Goal: Task Accomplishment & Management: Manage account settings

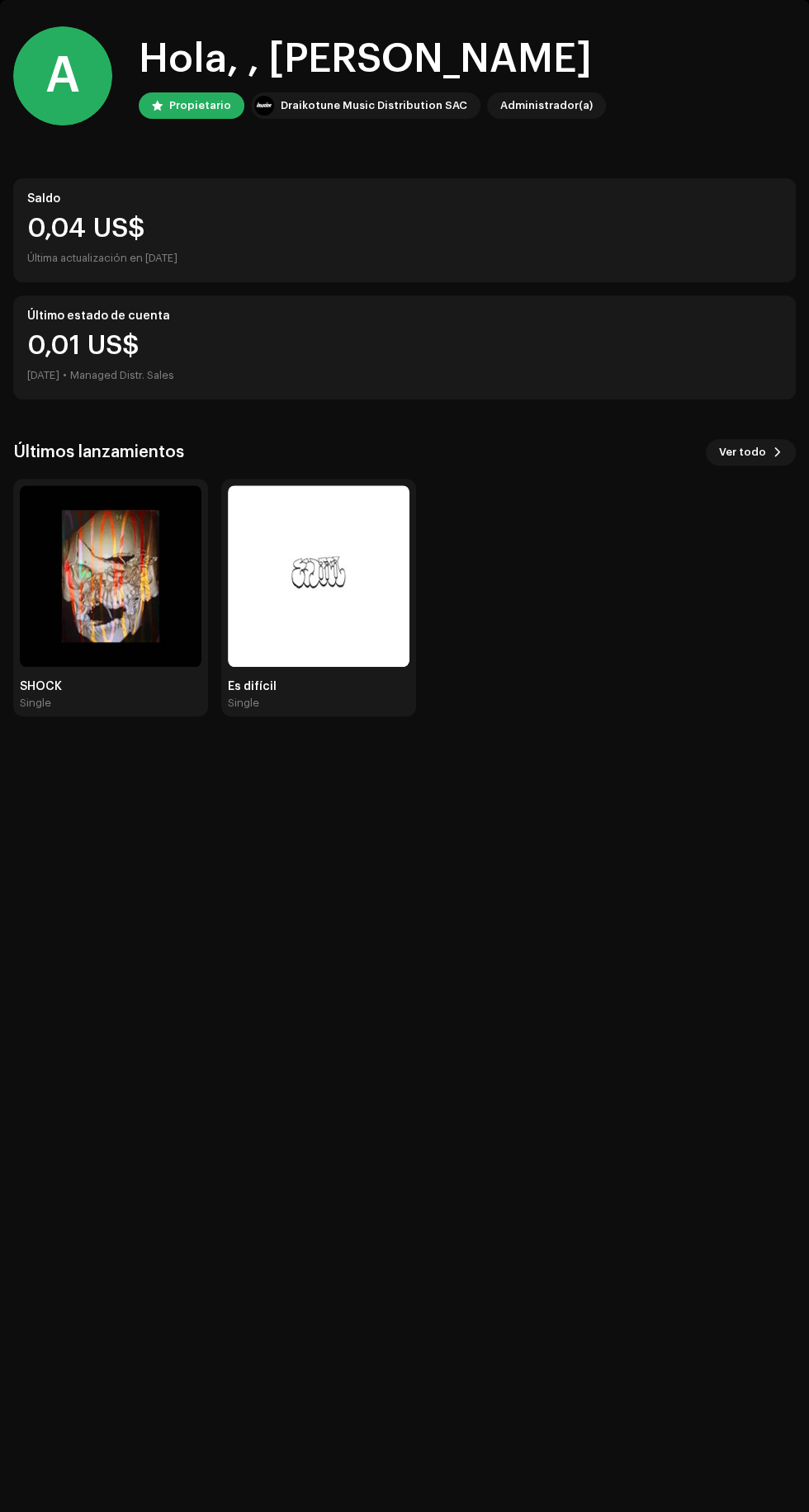
scroll to position [66, 0]
click at [385, 619] on img at bounding box center [319, 577] width 182 height 182
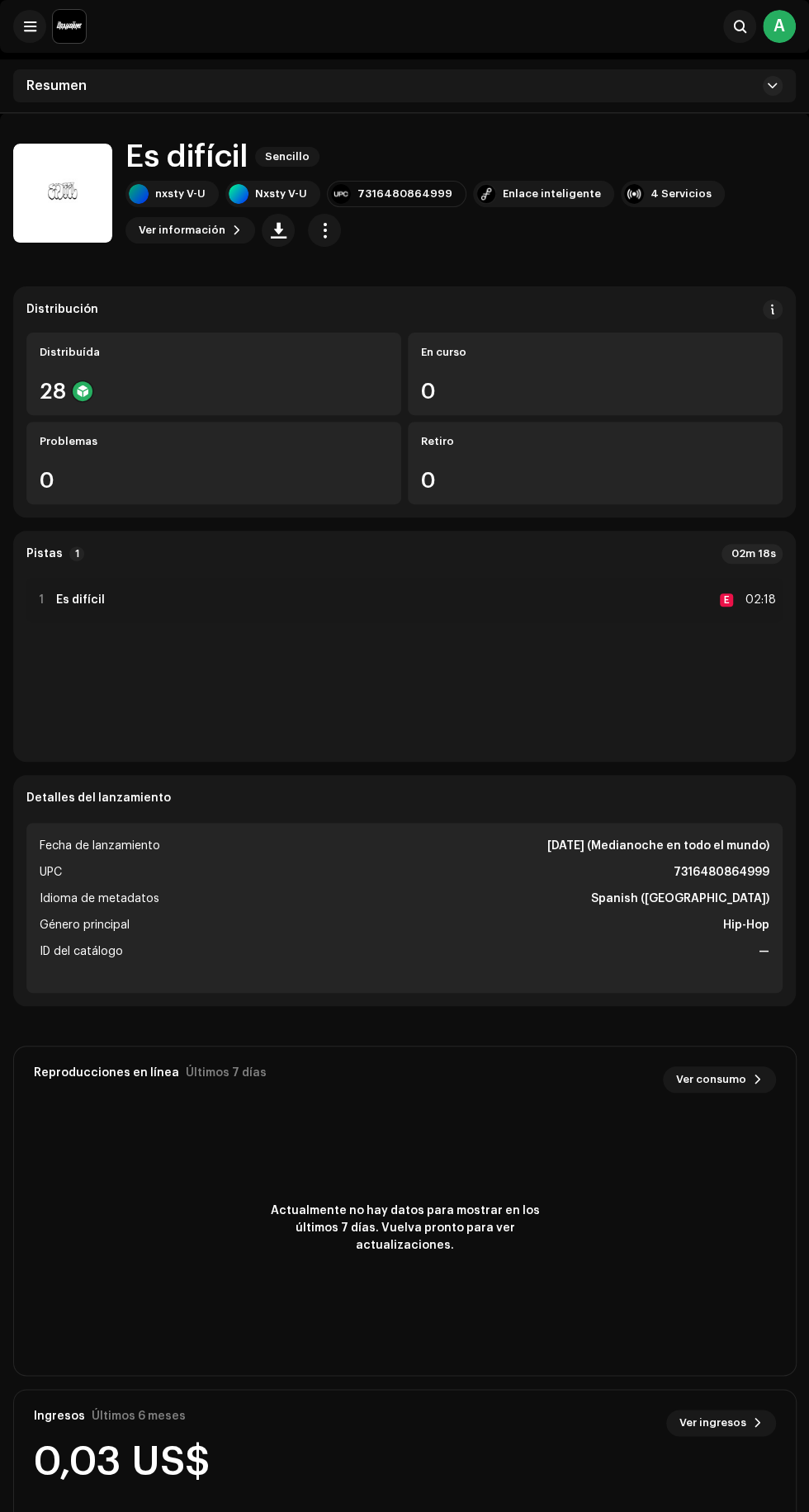
click at [232, 230] on span at bounding box center [236, 230] width 10 height 14
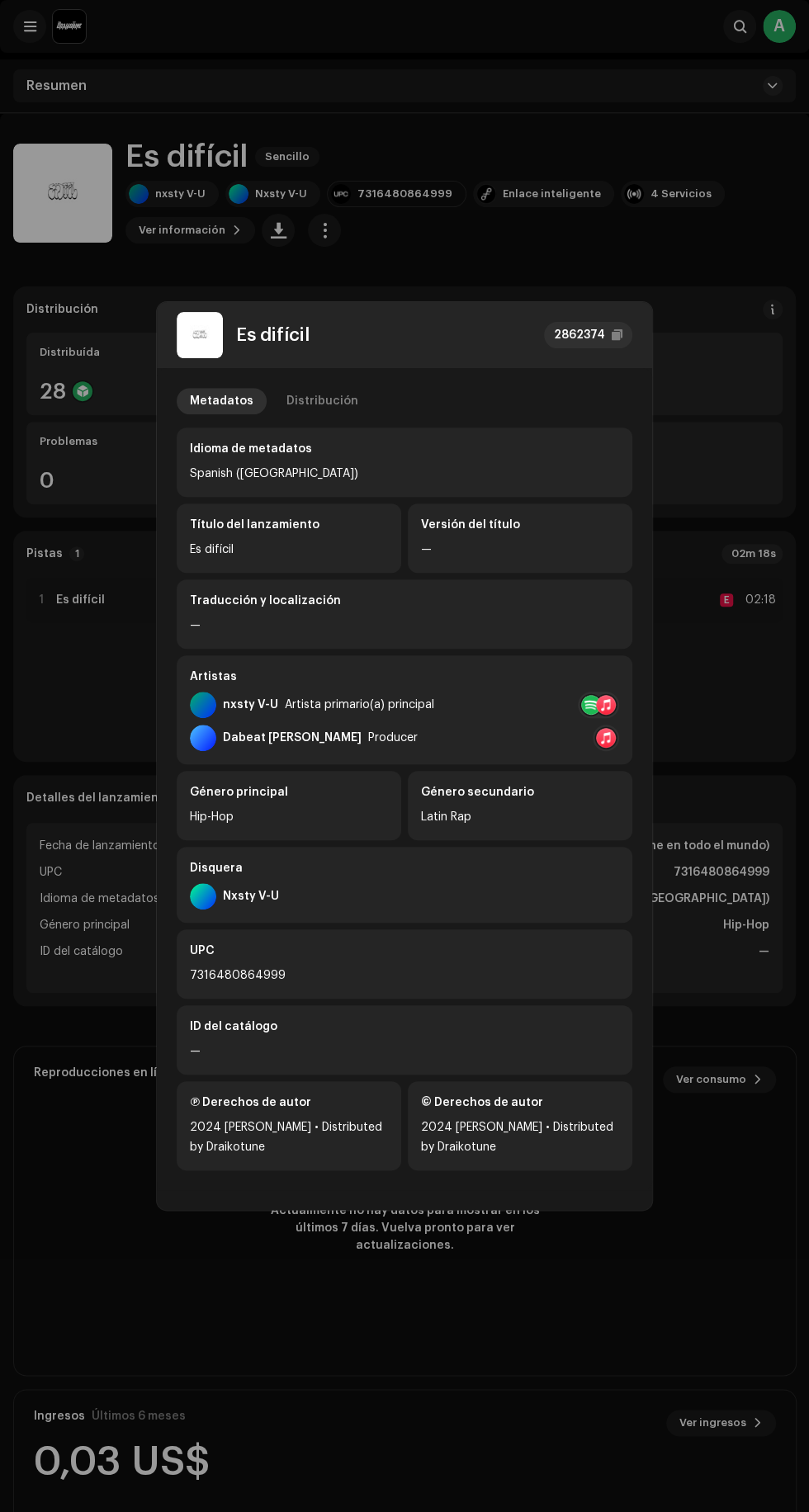
click at [435, 742] on div "Dabeat [PERSON_NAME] Producer" at bounding box center [404, 737] width 429 height 26
click at [604, 703] on div at bounding box center [605, 705] width 20 height 20
click at [665, 742] on div "Spotify" at bounding box center [649, 742] width 42 height 14
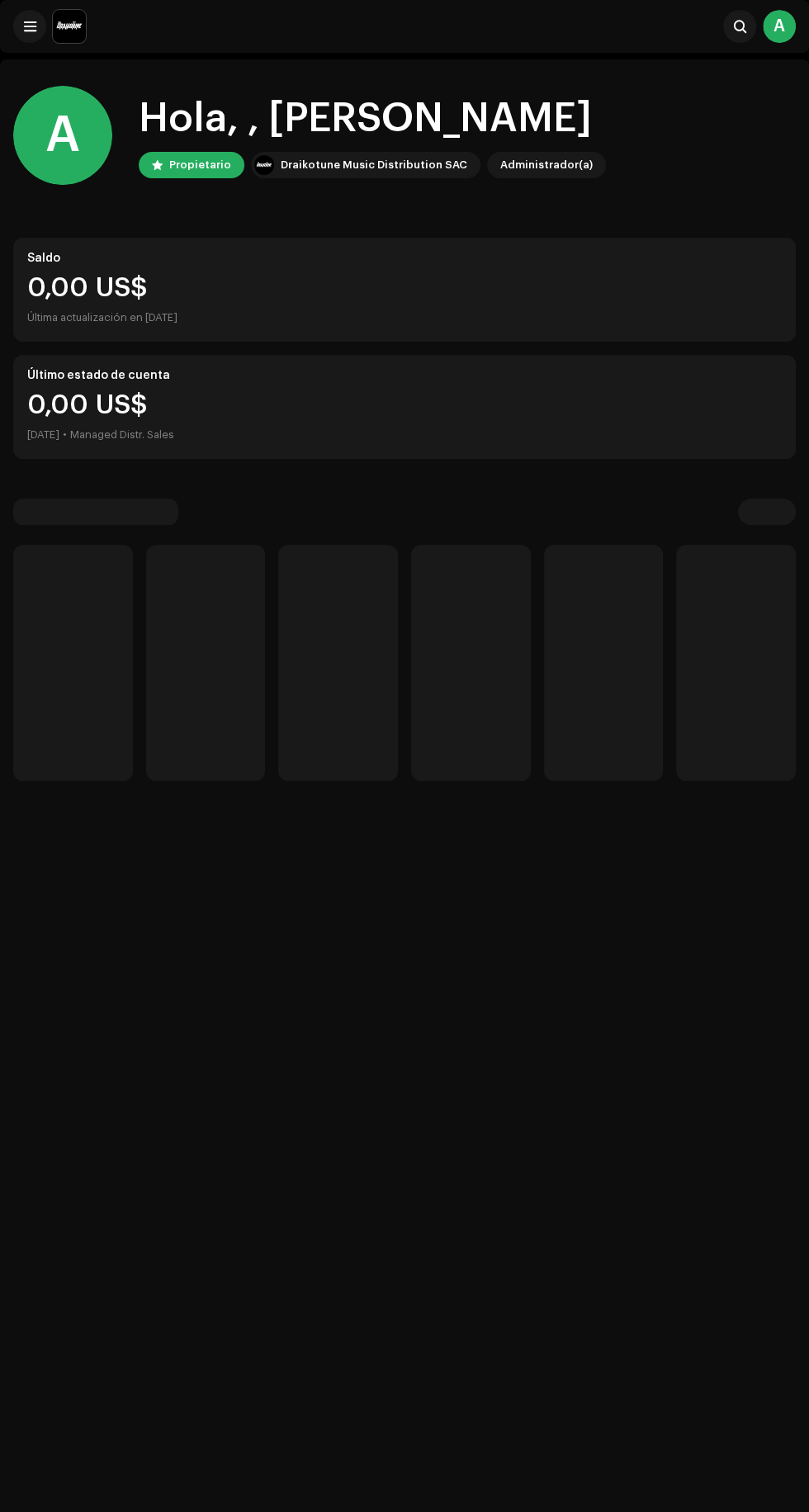
scroll to position [66, 0]
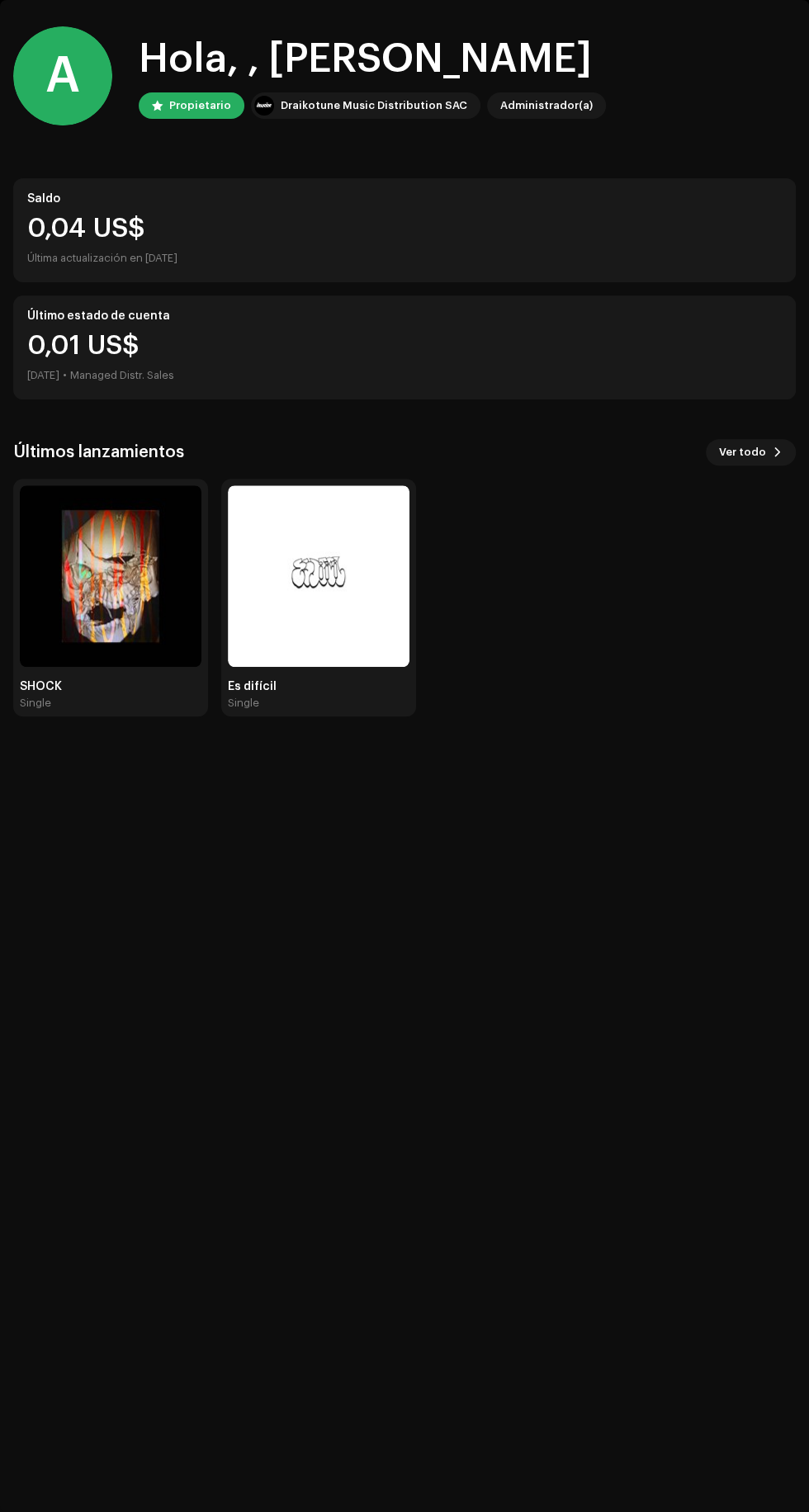
click at [149, 576] on img at bounding box center [111, 577] width 182 height 182
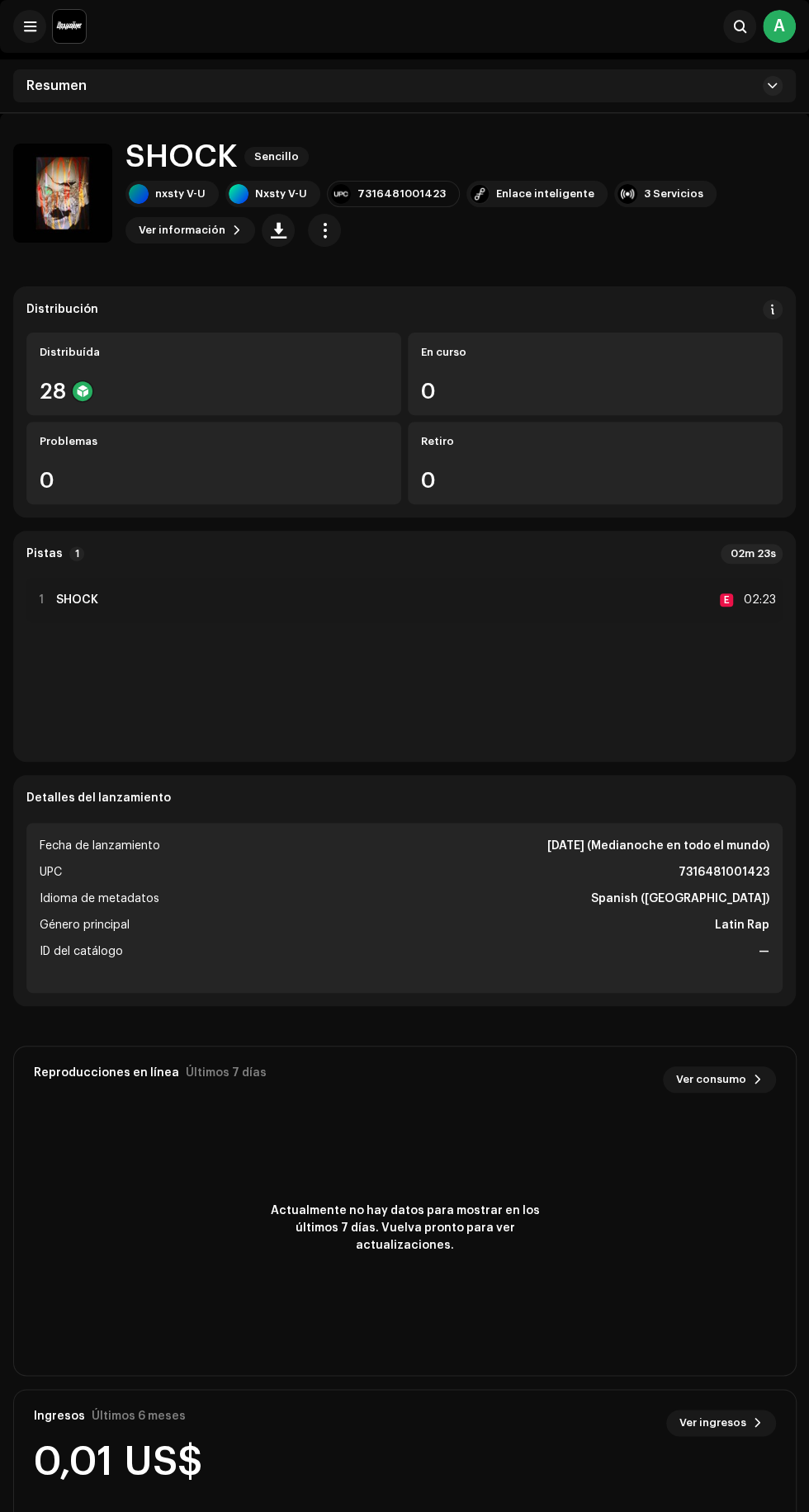
click at [232, 230] on span at bounding box center [236, 230] width 10 height 14
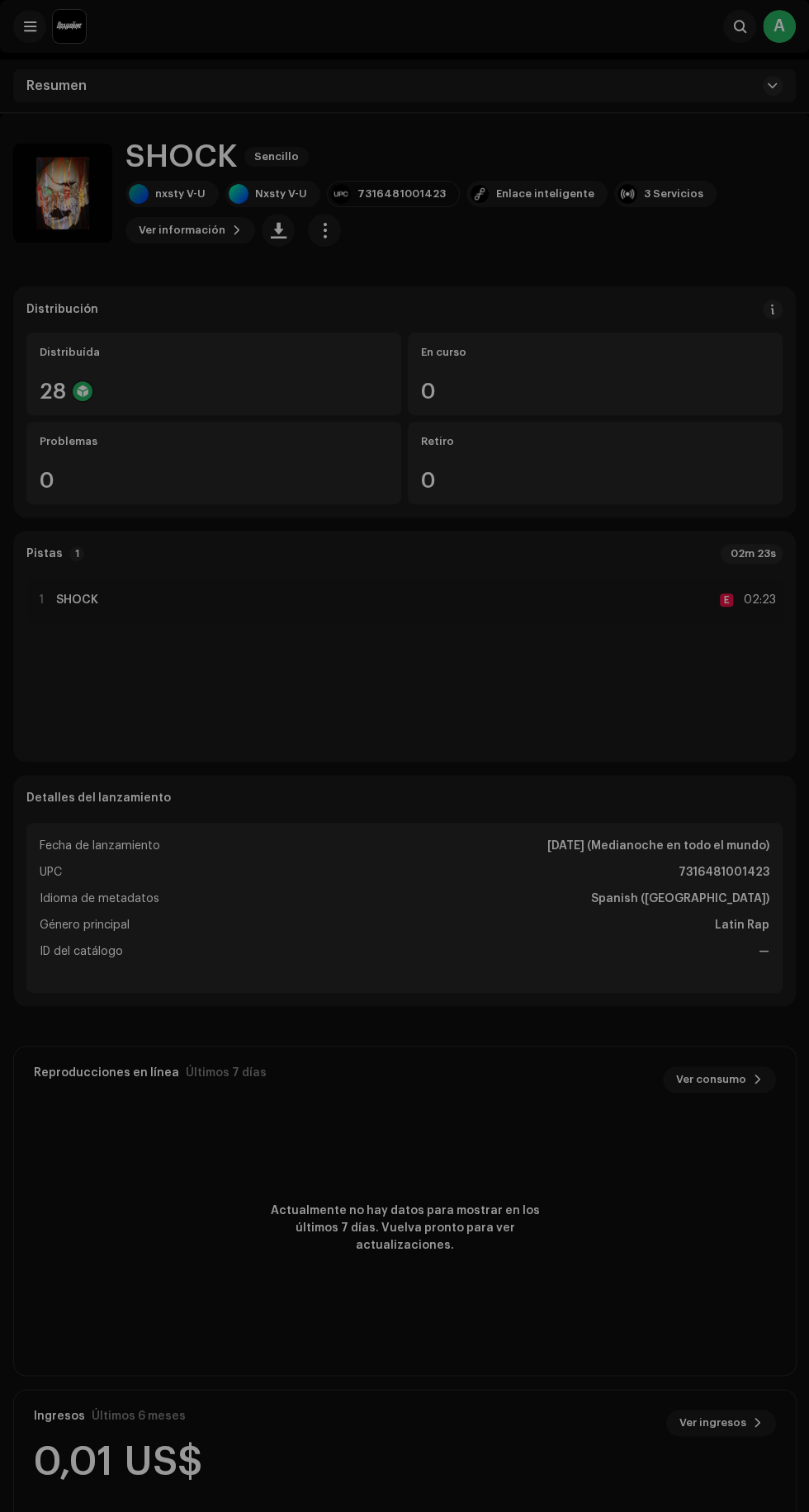
click at [698, 738] on div "SHOCK 2922879 Metadatos Distribución Idioma de metadatos Spanish ([GEOGRAPHIC_D…" at bounding box center [404, 756] width 809 height 1512
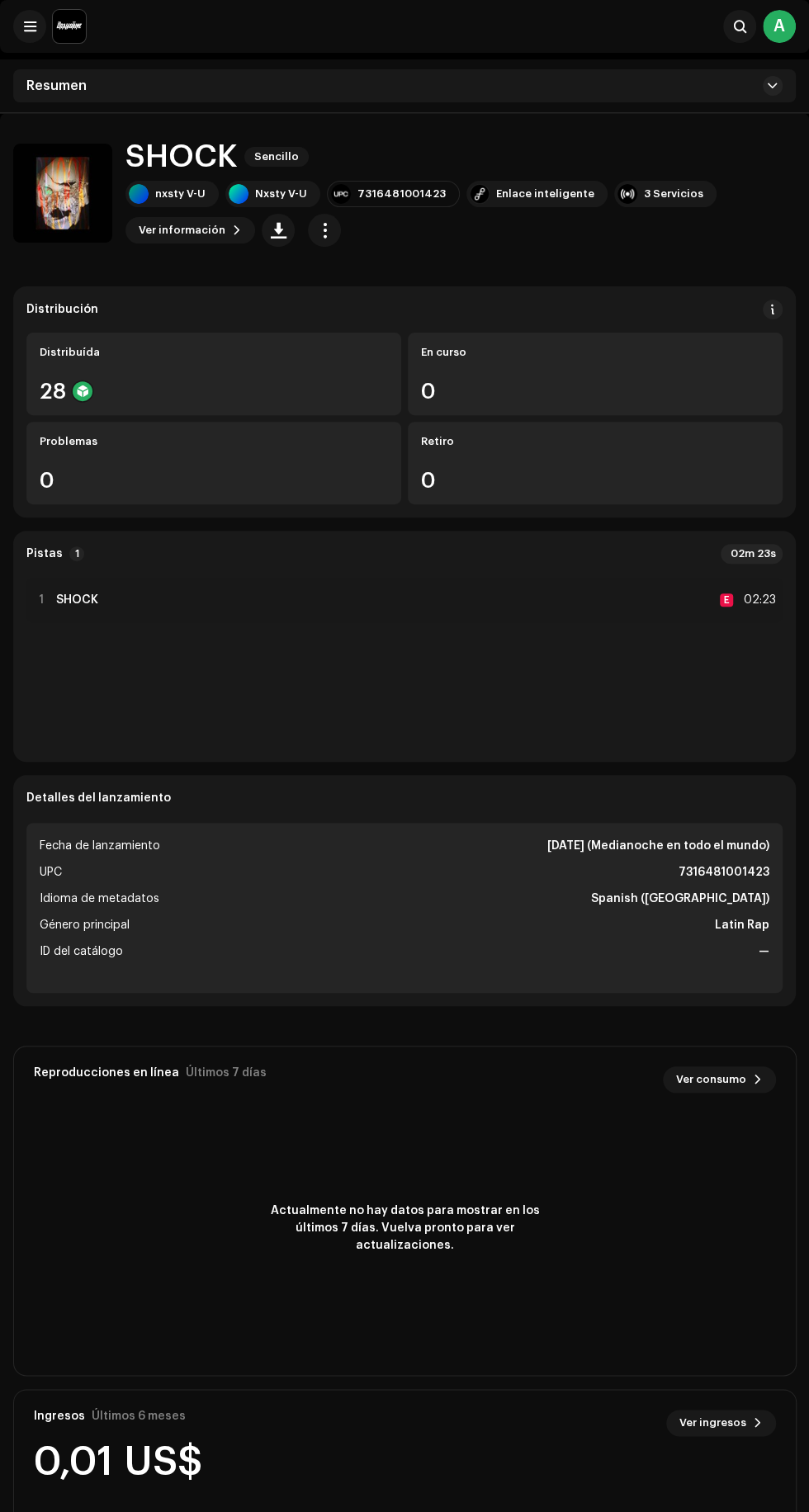
click at [320, 225] on span "button" at bounding box center [324, 230] width 15 height 14
click at [414, 304] on div "Editar" at bounding box center [393, 304] width 153 height 14
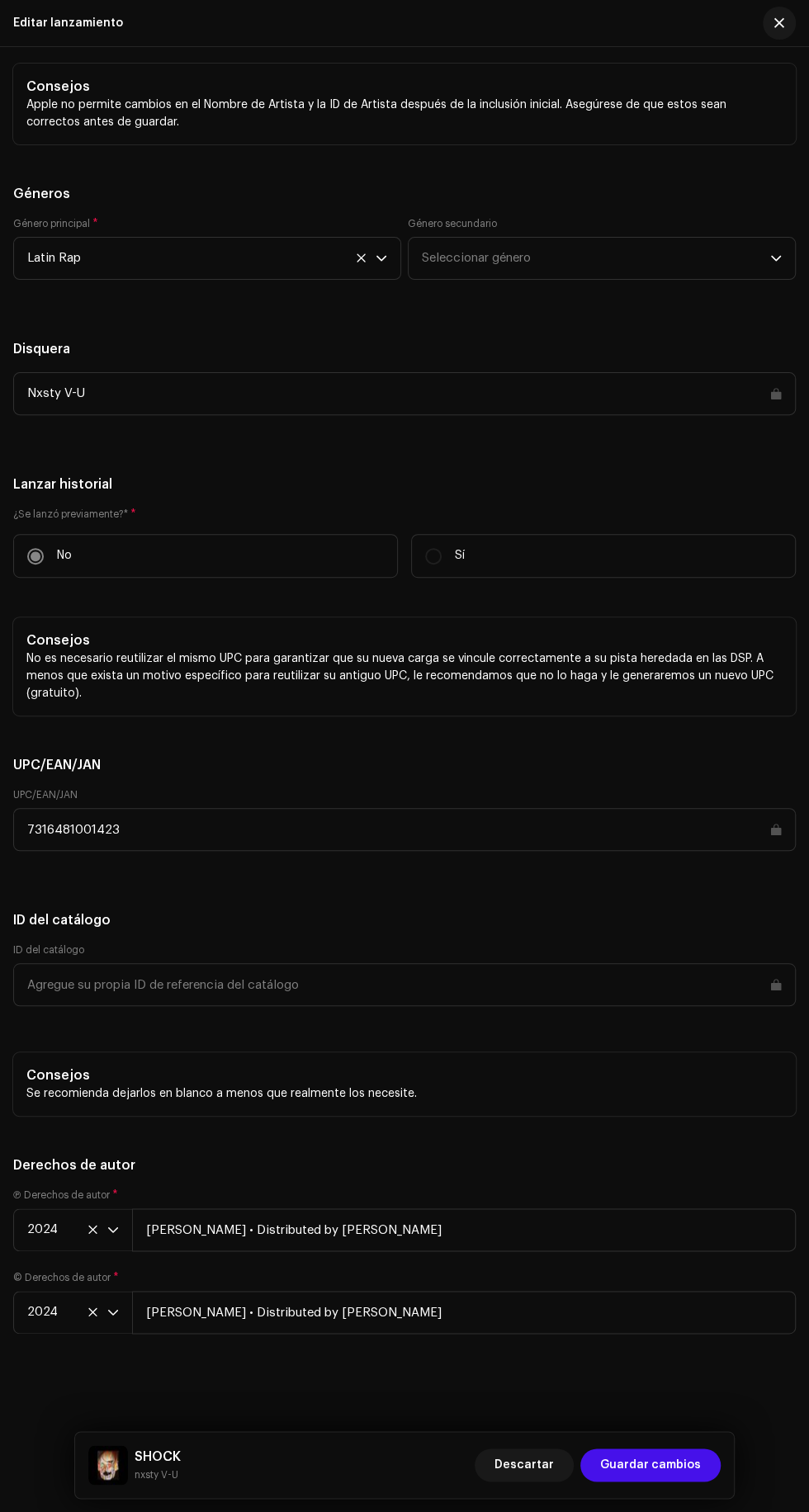
scroll to position [2974, 0]
click at [624, 279] on span "Seleccionar género" at bounding box center [595, 259] width 349 height 41
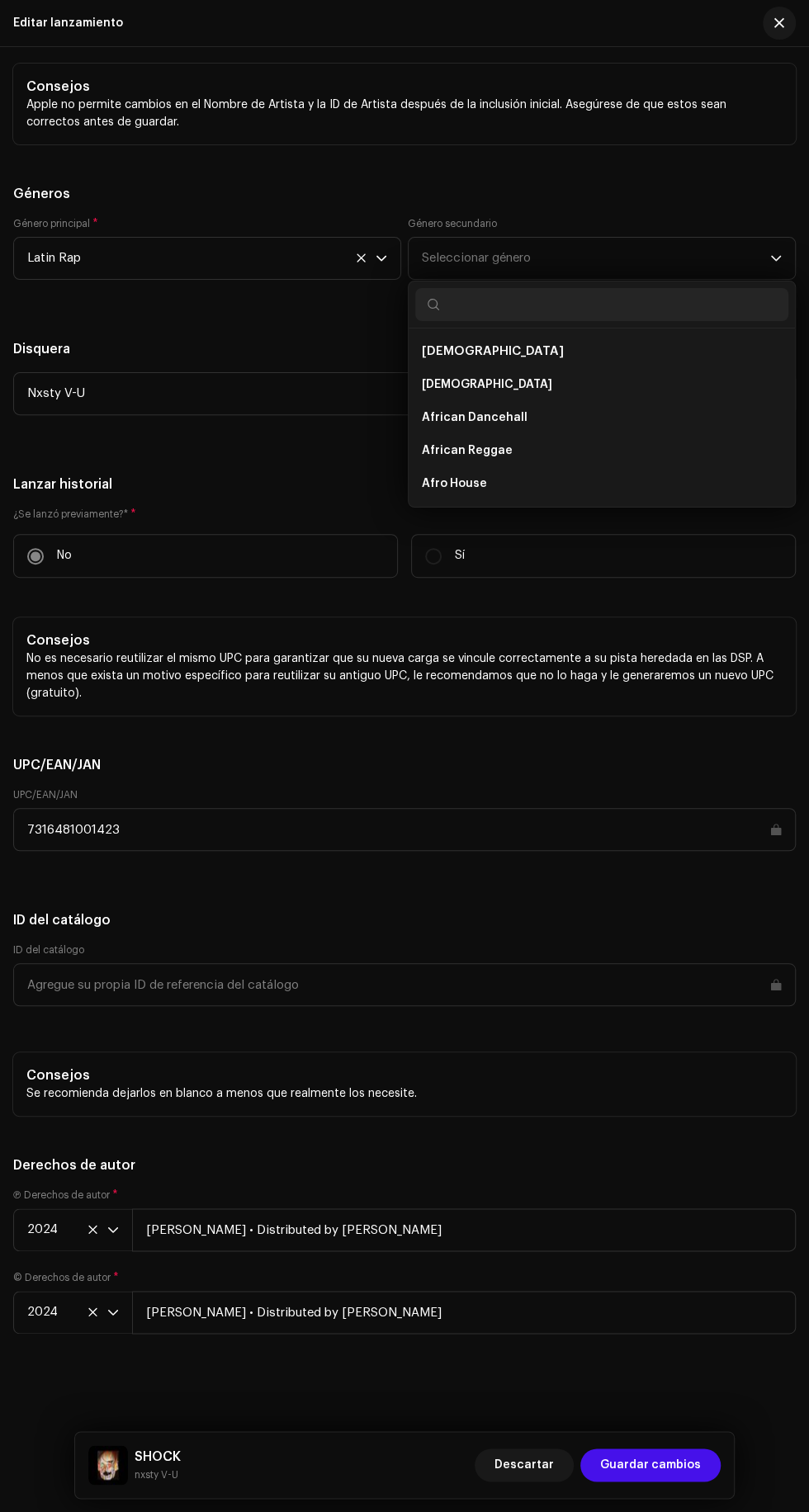
click at [657, 279] on span "Seleccionar género" at bounding box center [595, 259] width 349 height 41
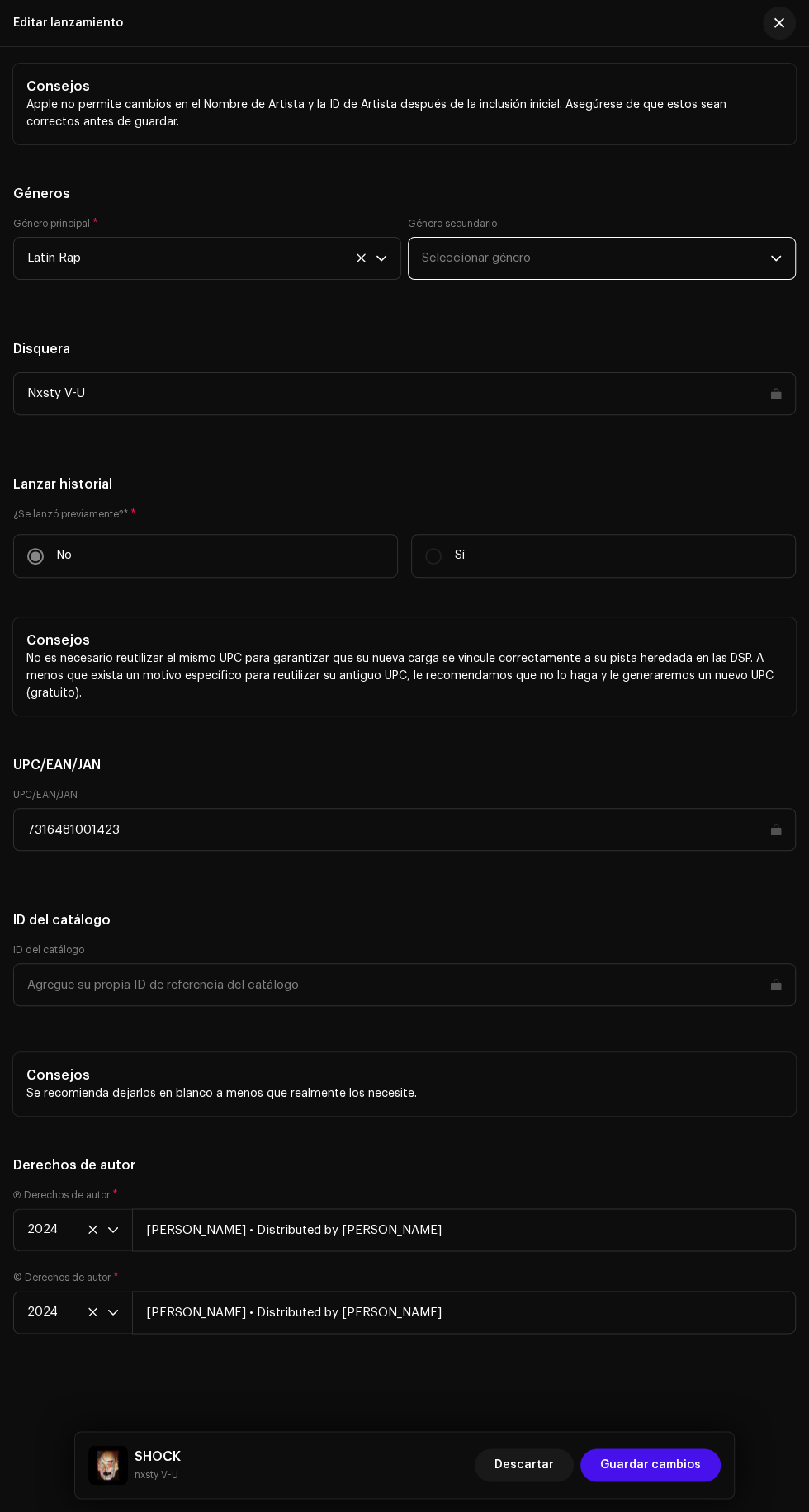
click at [634, 279] on span "Seleccionar género" at bounding box center [595, 259] width 349 height 41
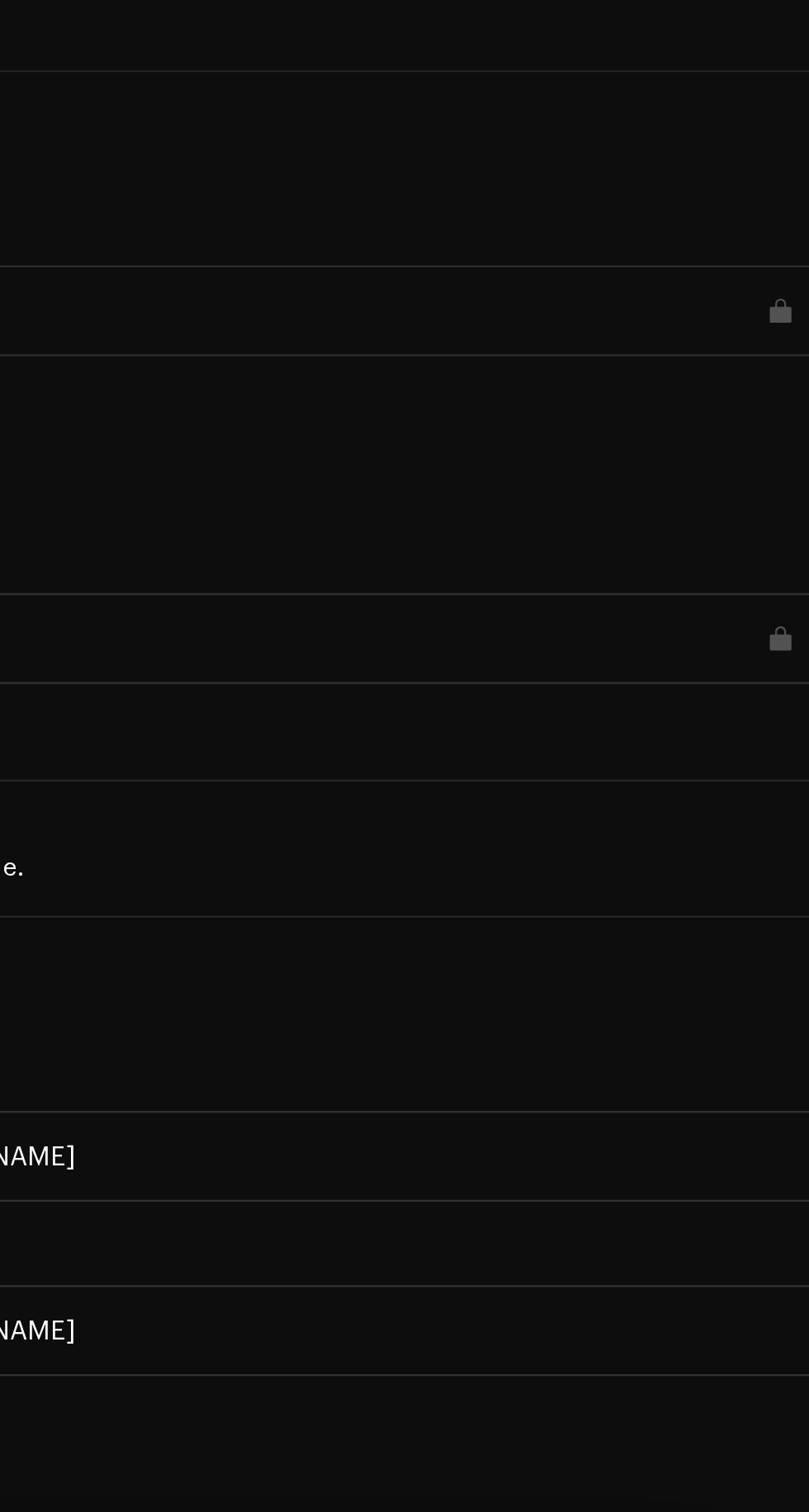
type input "T"
type input "H"
type input "T"
type input "R"
type input "Tr"
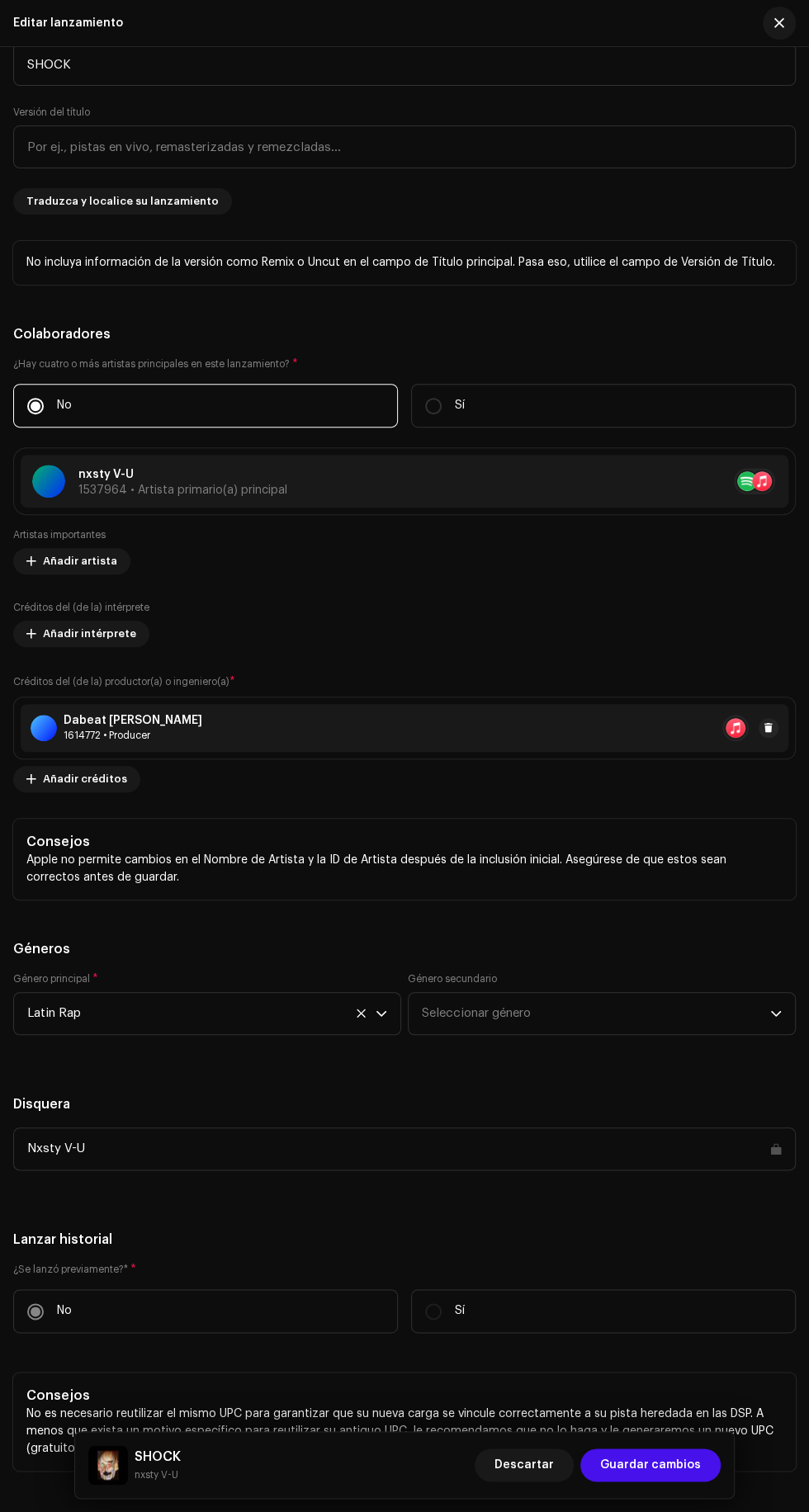
scroll to position [3941, 0]
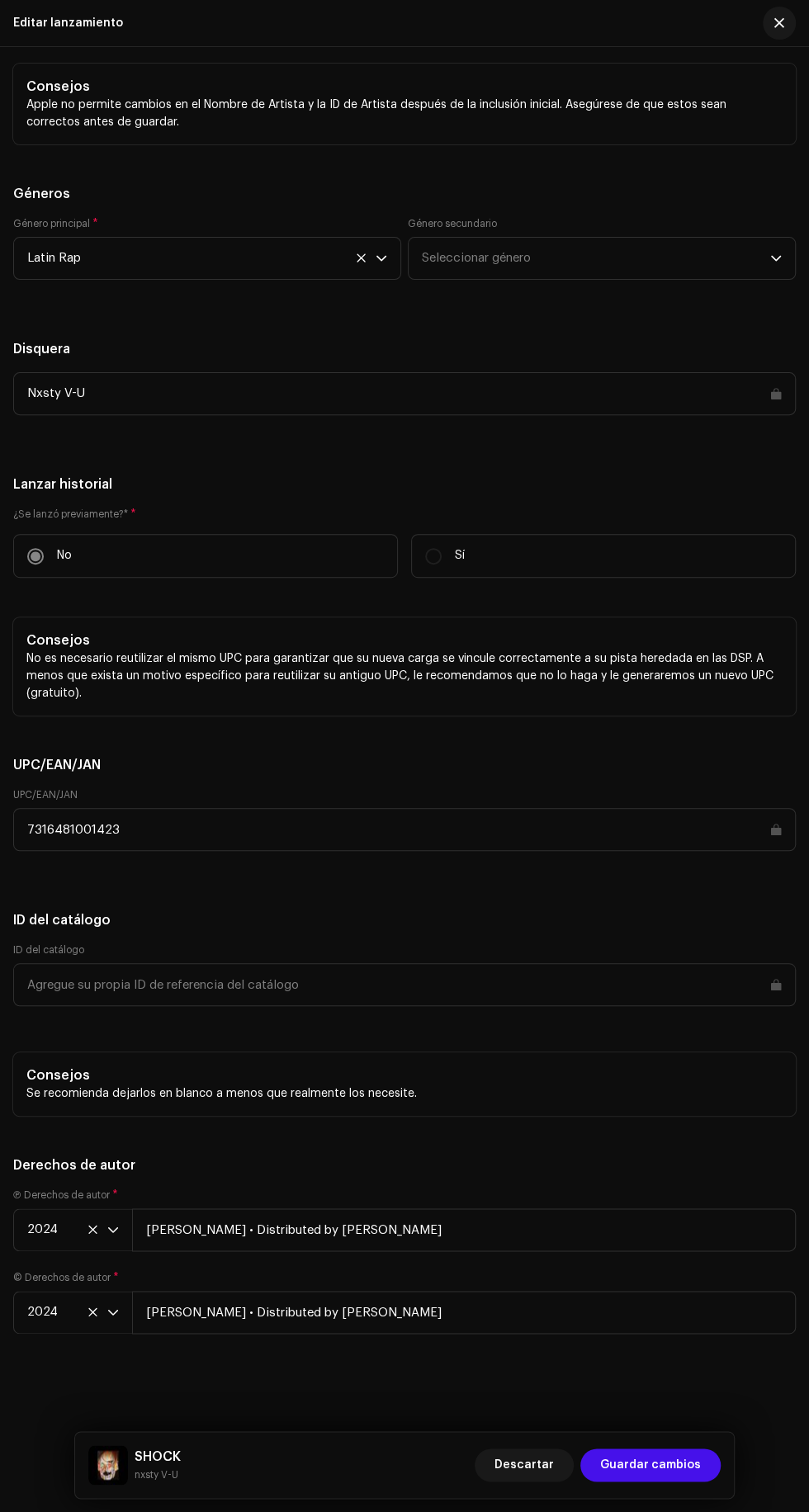
click at [771, 651] on p "No es necesario reutilizar el mismo UPC para garantizar que su nueva carga se v…" at bounding box center [404, 677] width 756 height 52
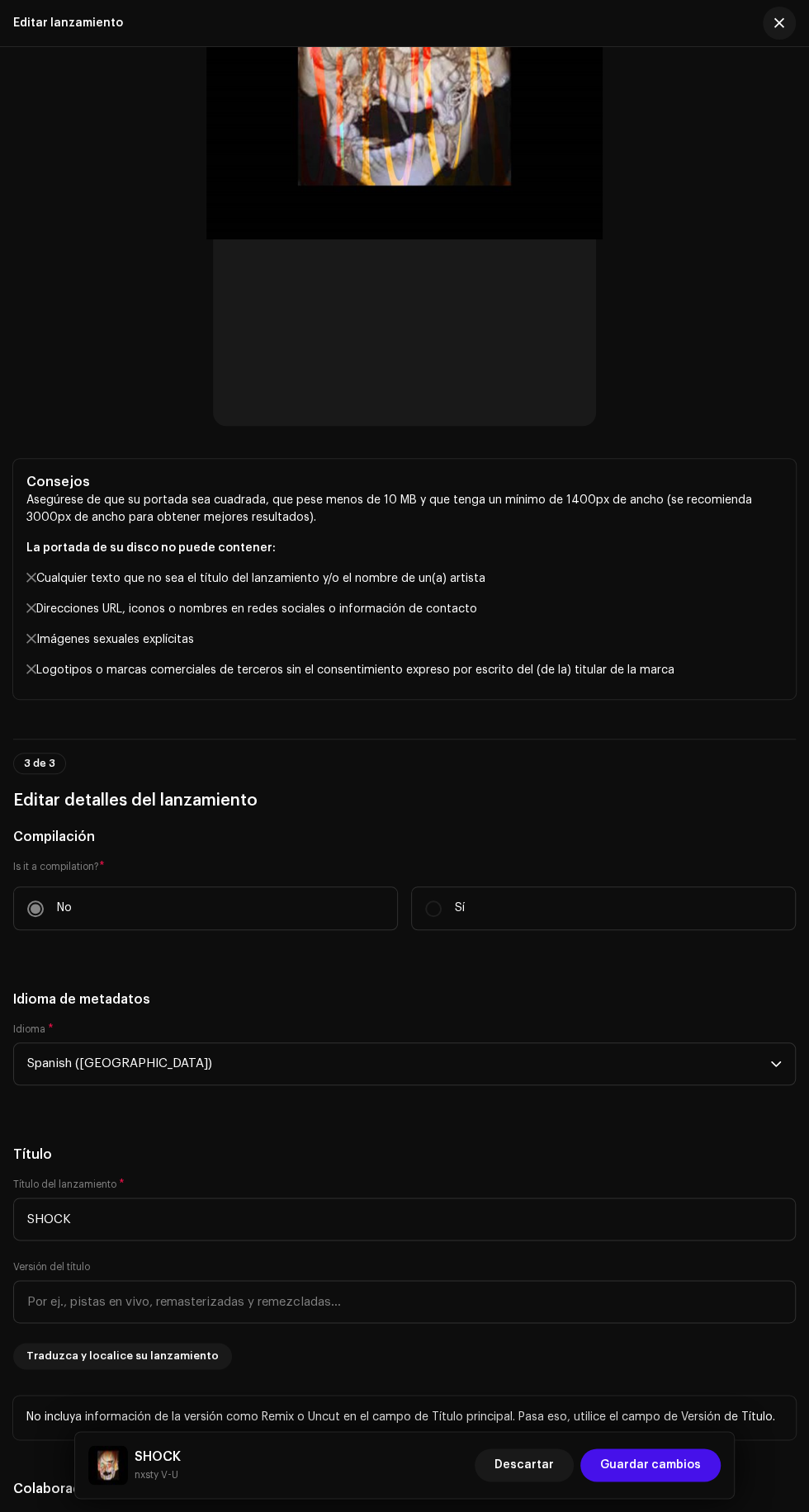
scroll to position [0, 0]
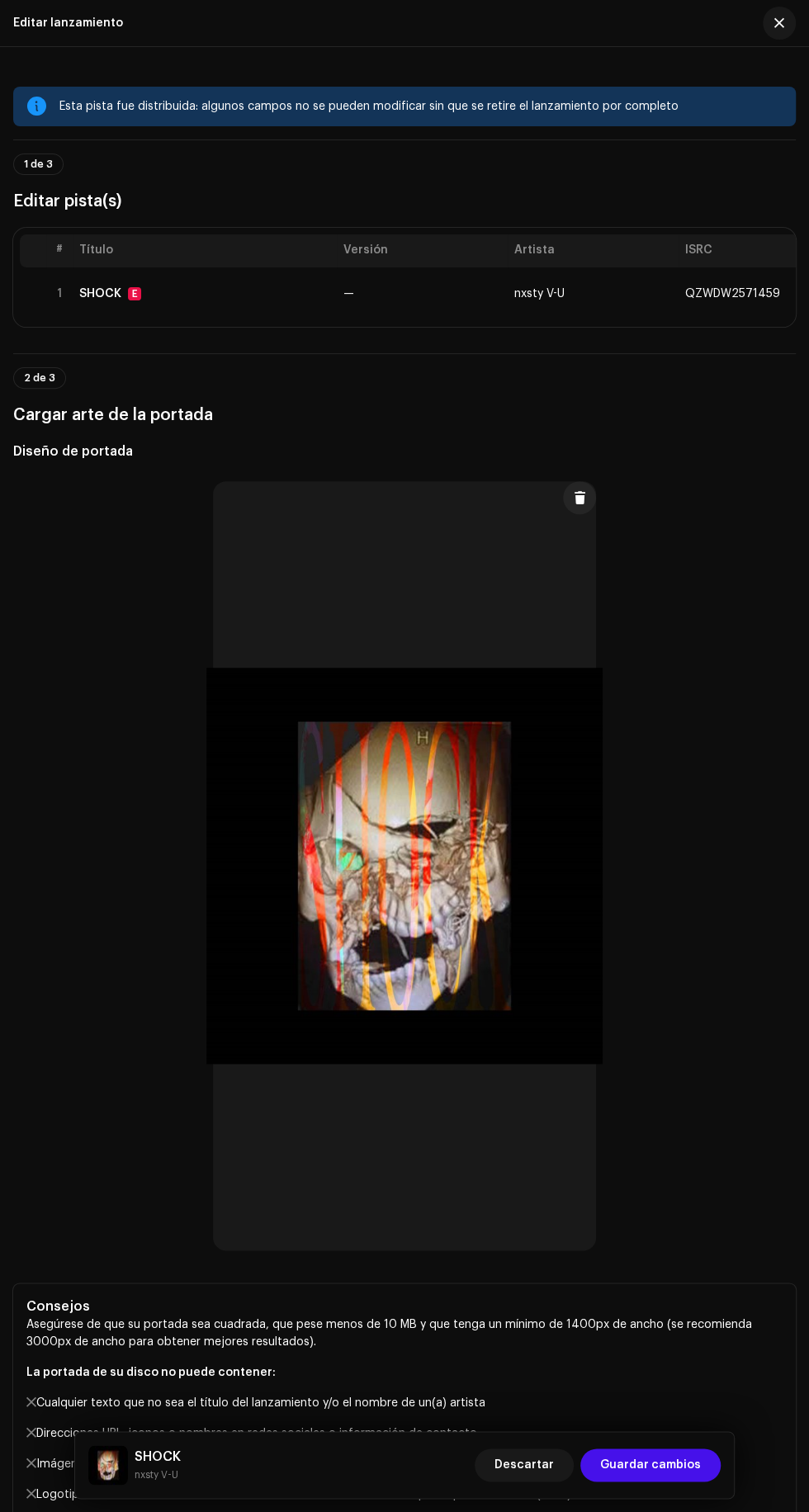
click at [33, 161] on span "1 de 3" at bounding box center [39, 164] width 29 height 10
click at [36, 163] on span "1 de 3" at bounding box center [39, 164] width 29 height 10
click at [71, 214] on h3 "Editar pista(s)" at bounding box center [404, 201] width 782 height 26
click at [106, 268] on th "Título" at bounding box center [205, 250] width 264 height 33
click at [102, 300] on div "SHOCK" at bounding box center [100, 294] width 42 height 14
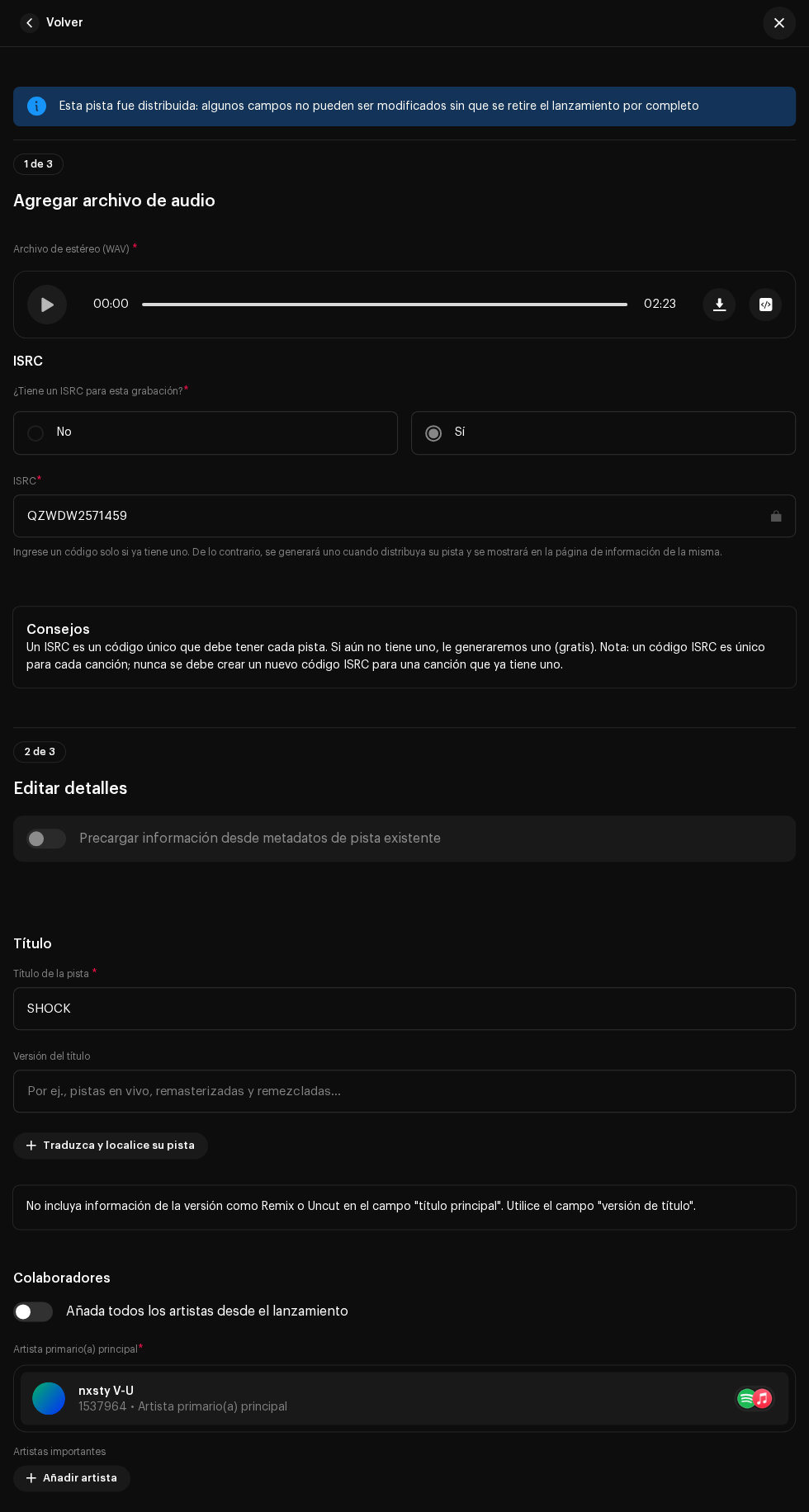
click at [29, 23] on span "button" at bounding box center [30, 23] width 20 height 20
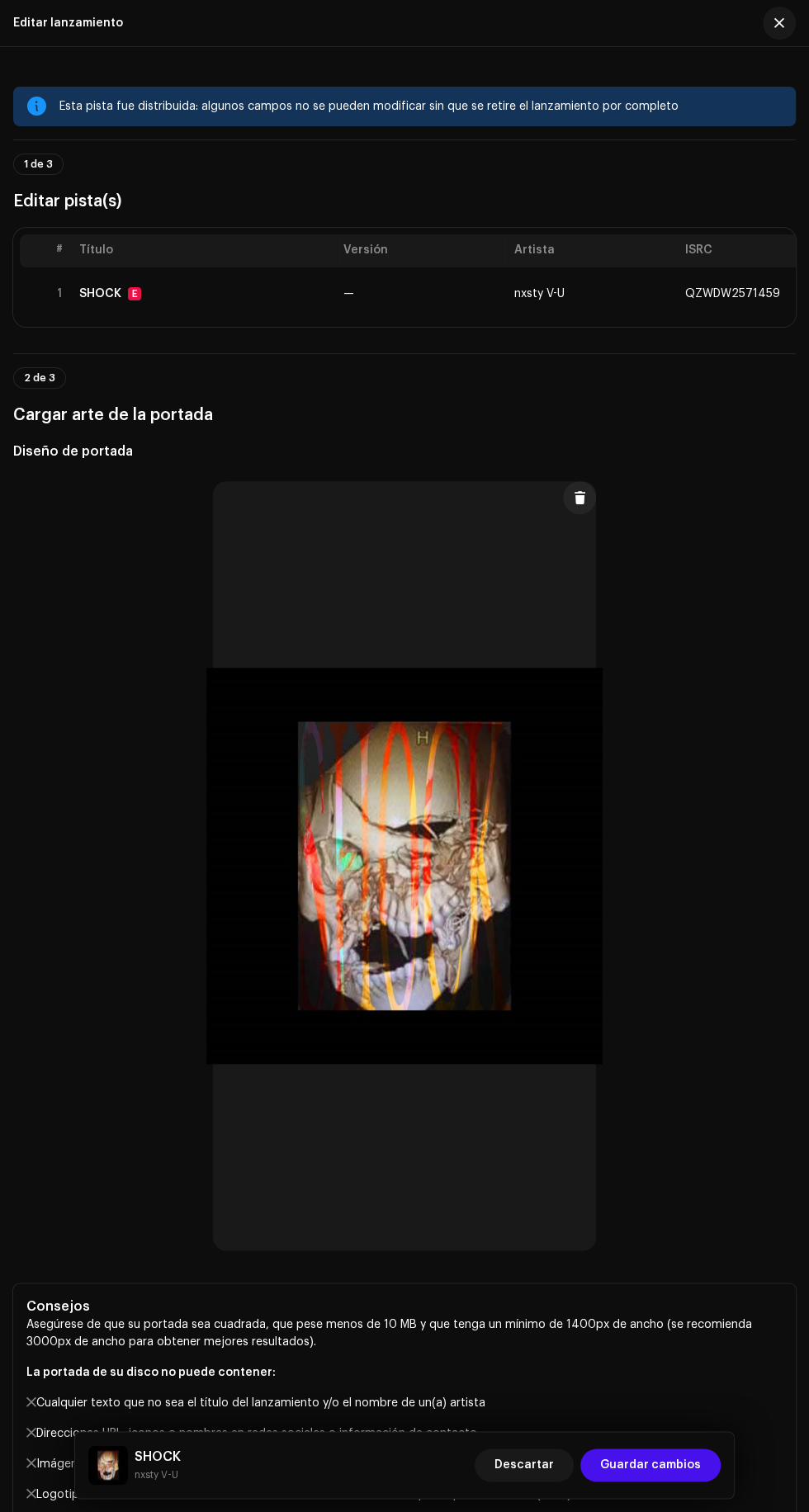
click at [20, 729] on div "Buscar o arrastrar y soltar el archivo de imagen Admitimos JPG, JPEG, PNG y JFI…" at bounding box center [404, 866] width 782 height 782
click at [28, 761] on div "Buscar o arrastrar y soltar el archivo de imagen Admitimos JPG, JPEG, PNG y JFI…" at bounding box center [404, 866] width 782 height 782
click at [22, 653] on div "Buscar o arrastrar y soltar el archivo de imagen Admitimos JPG, JPEG, PNG y JFI…" at bounding box center [404, 866] width 782 height 782
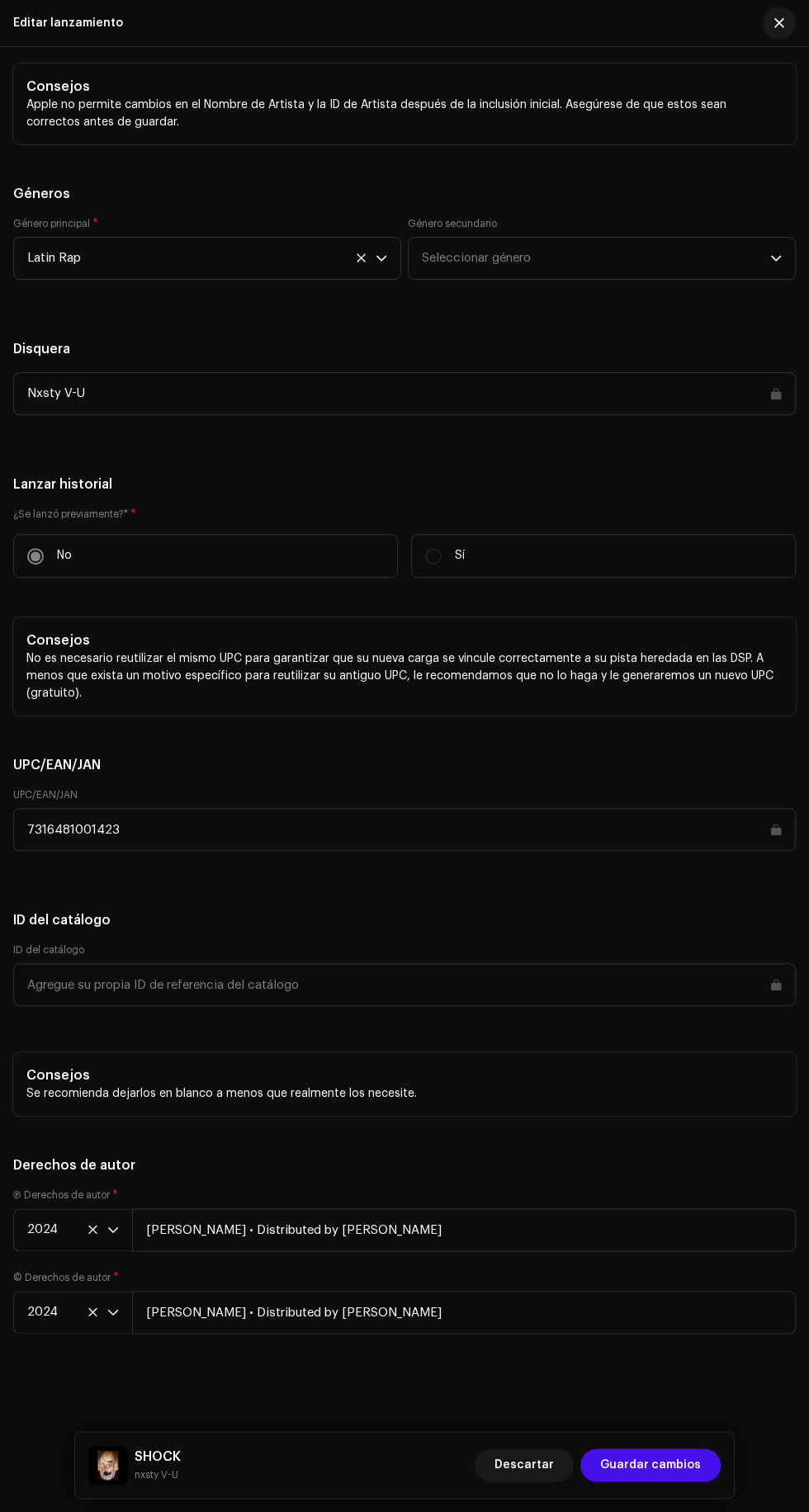
scroll to position [3941, 0]
click at [563, 1439] on div "SHOCK nxsty V-U Descartar Guardar cambios" at bounding box center [404, 1464] width 659 height 66
click at [536, 1451] on span "Descartar" at bounding box center [524, 1465] width 59 height 33
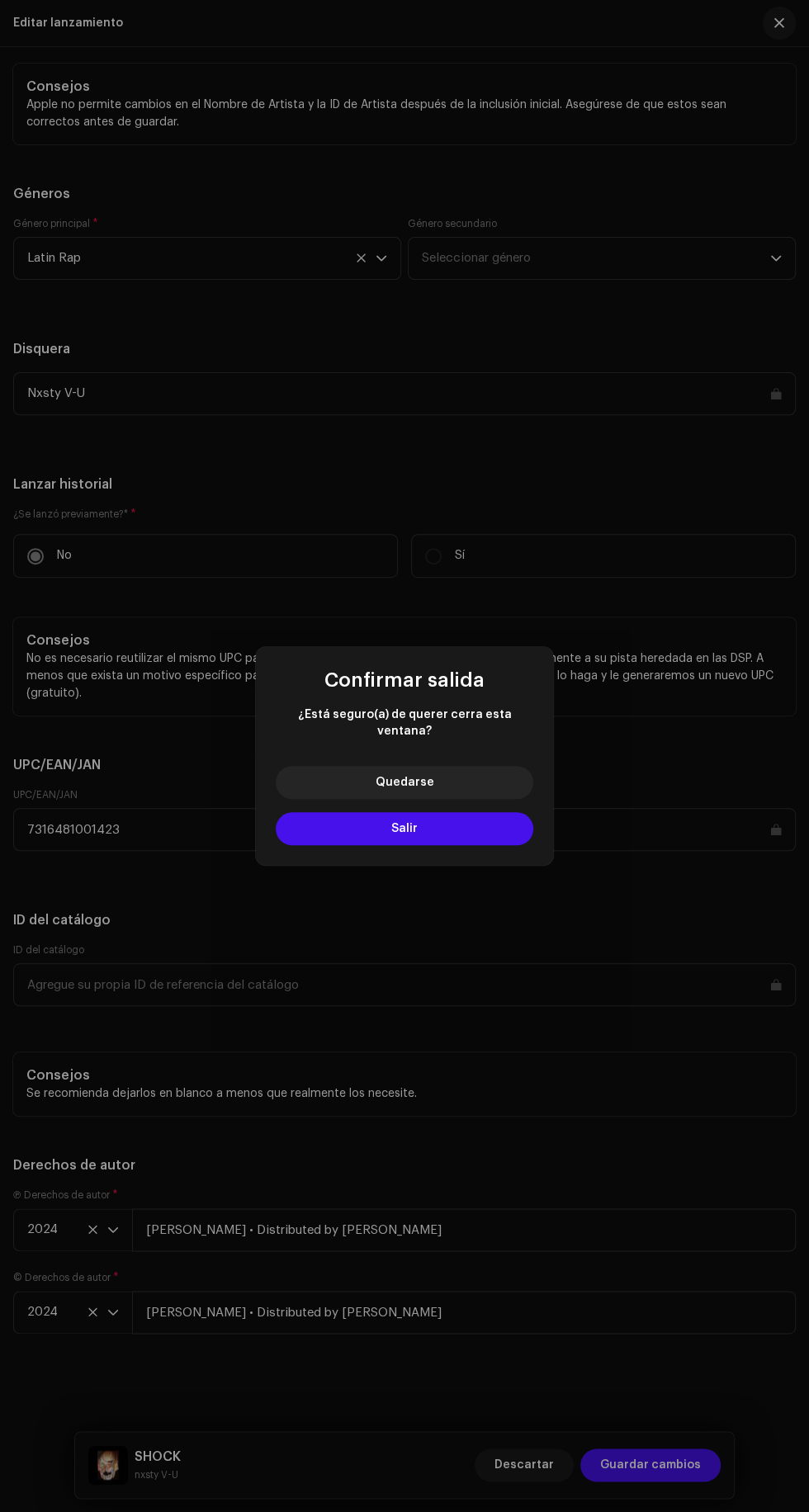
click at [491, 813] on button "Salir" at bounding box center [404, 828] width 258 height 33
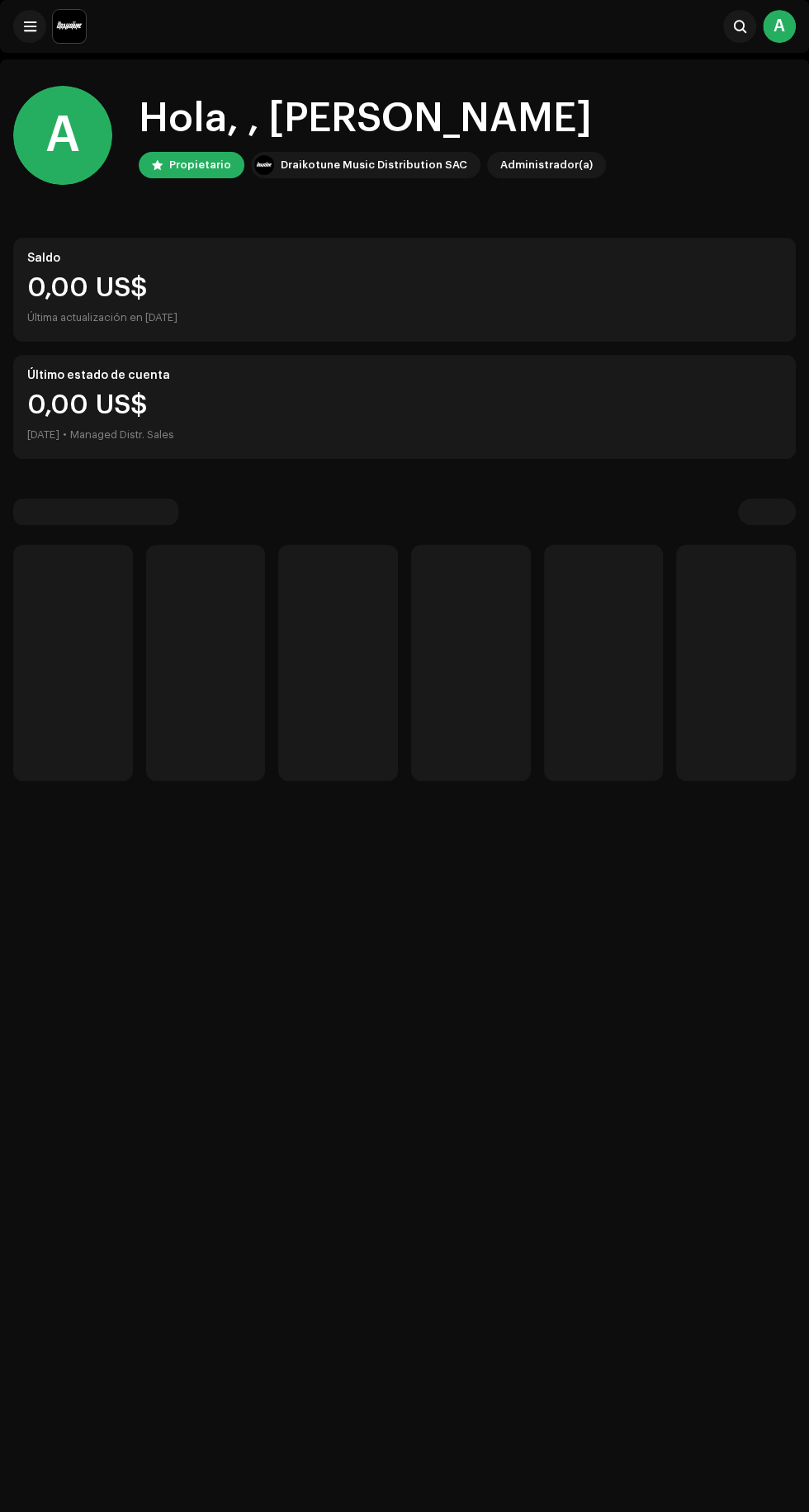
scroll to position [66, 0]
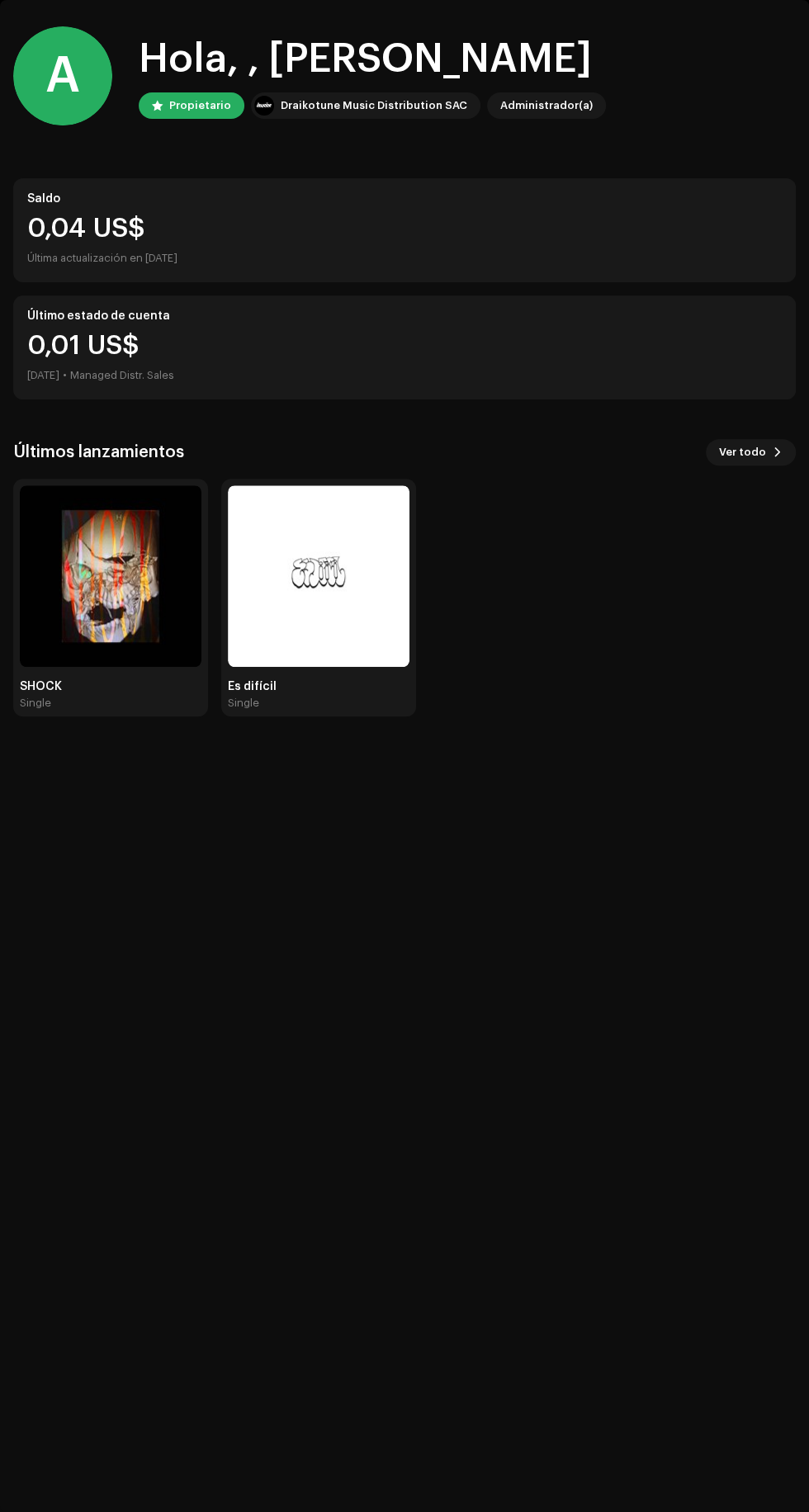
click at [798, 1176] on div "A Hola, , [PERSON_NAME] Propietario Draikotune Music Distribution SAC Administr…" at bounding box center [404, 756] width 809 height 1512
